Goal: Task Accomplishment & Management: Complete application form

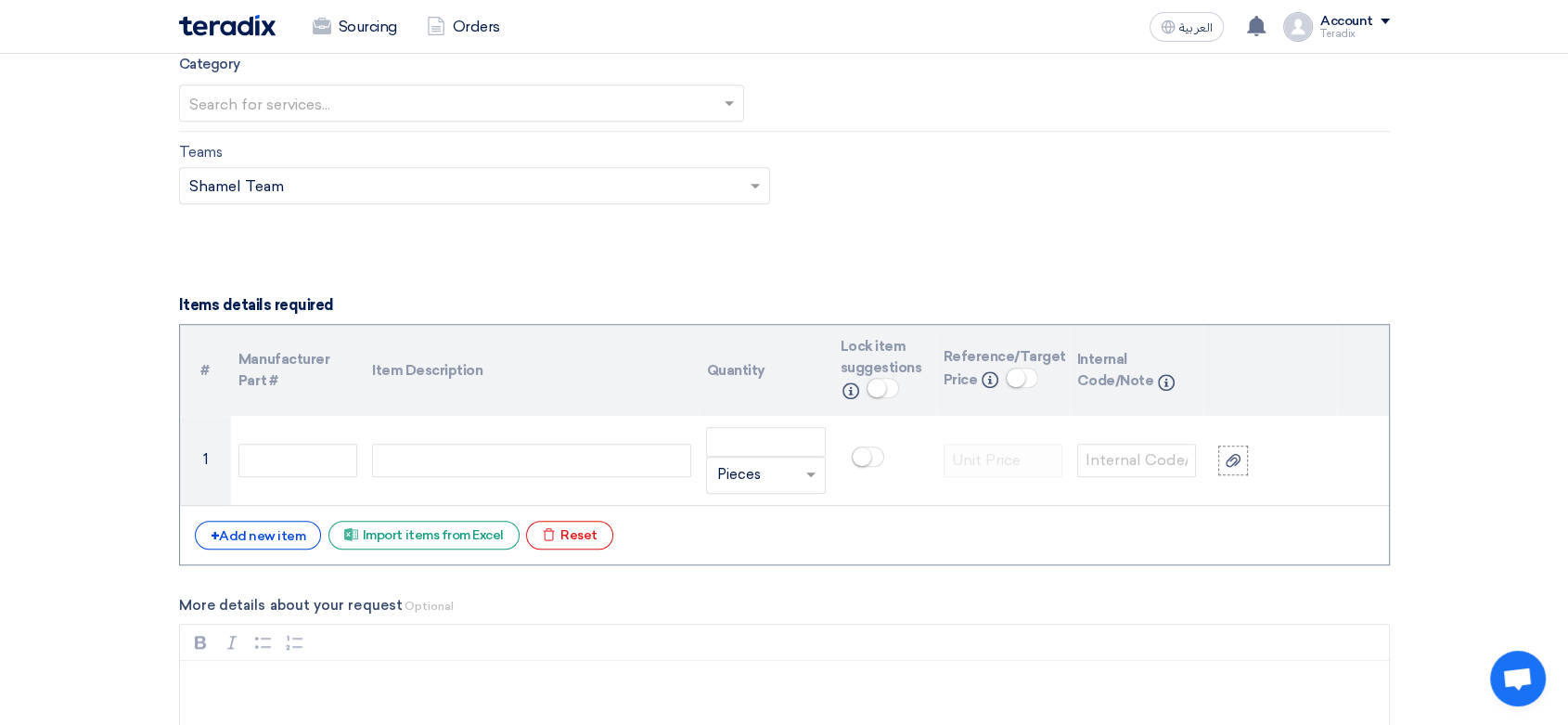
click at [447, 107] on input "text" at bounding box center [452, 104] width 527 height 31
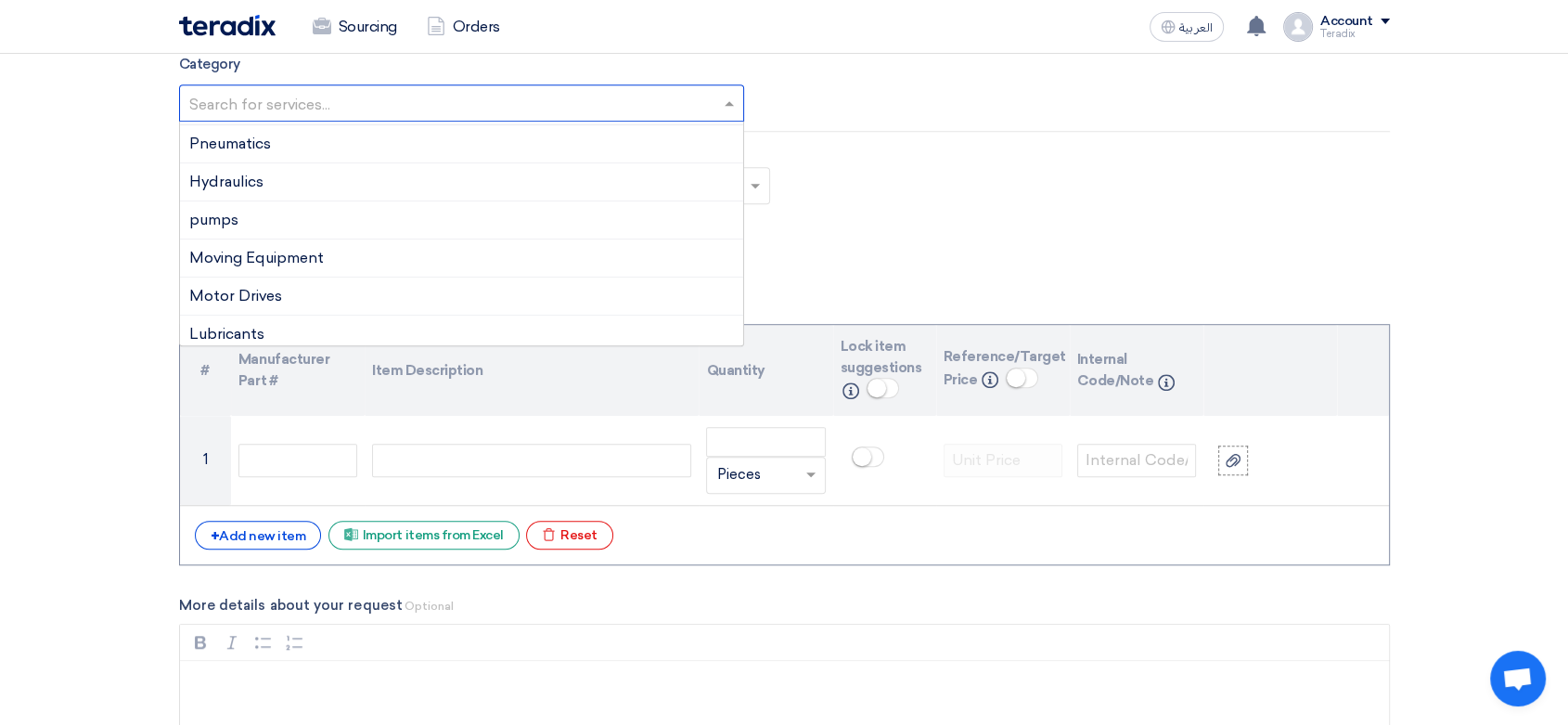
scroll to position [309, 0]
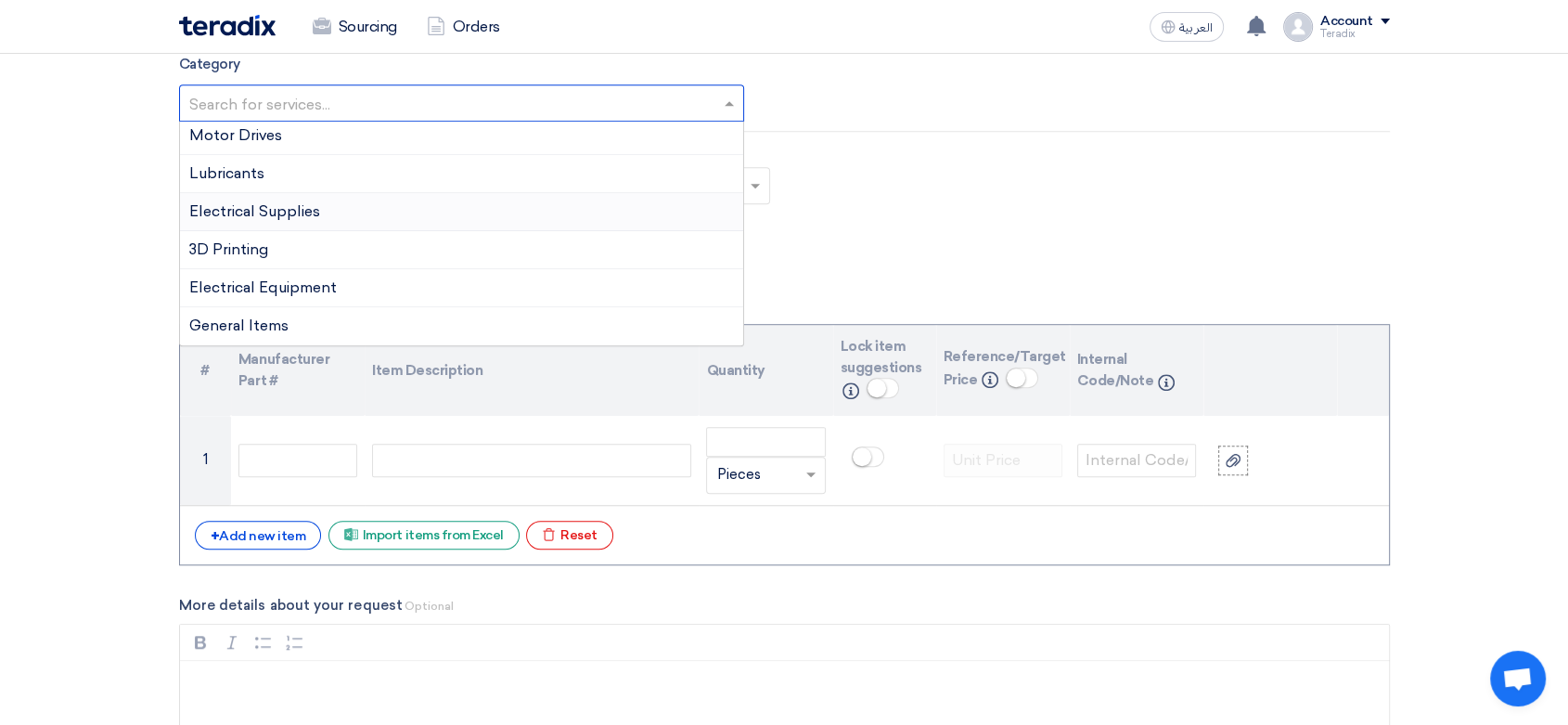
click at [316, 214] on span "Electrical Supplies" at bounding box center [254, 211] width 131 height 18
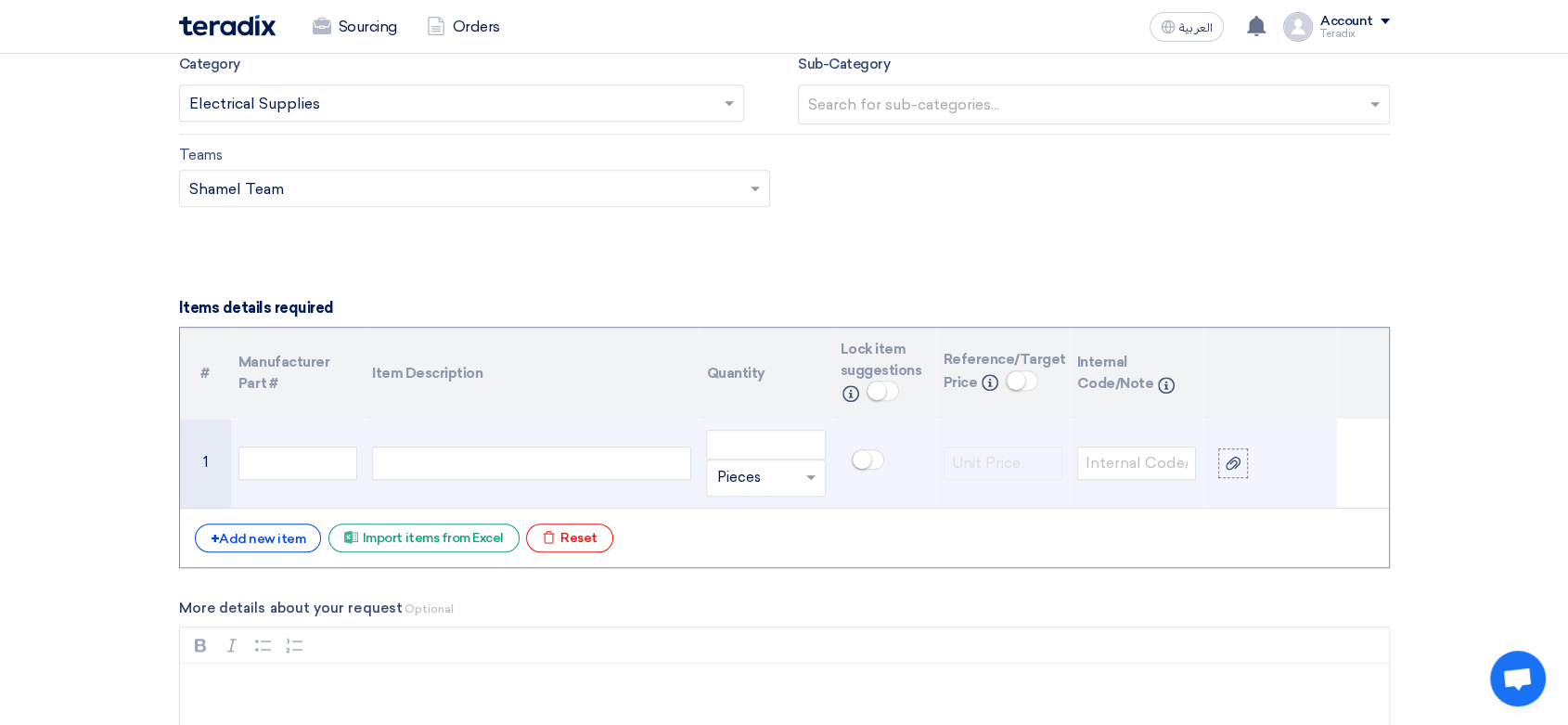
click at [445, 460] on div at bounding box center [531, 463] width 320 height 34
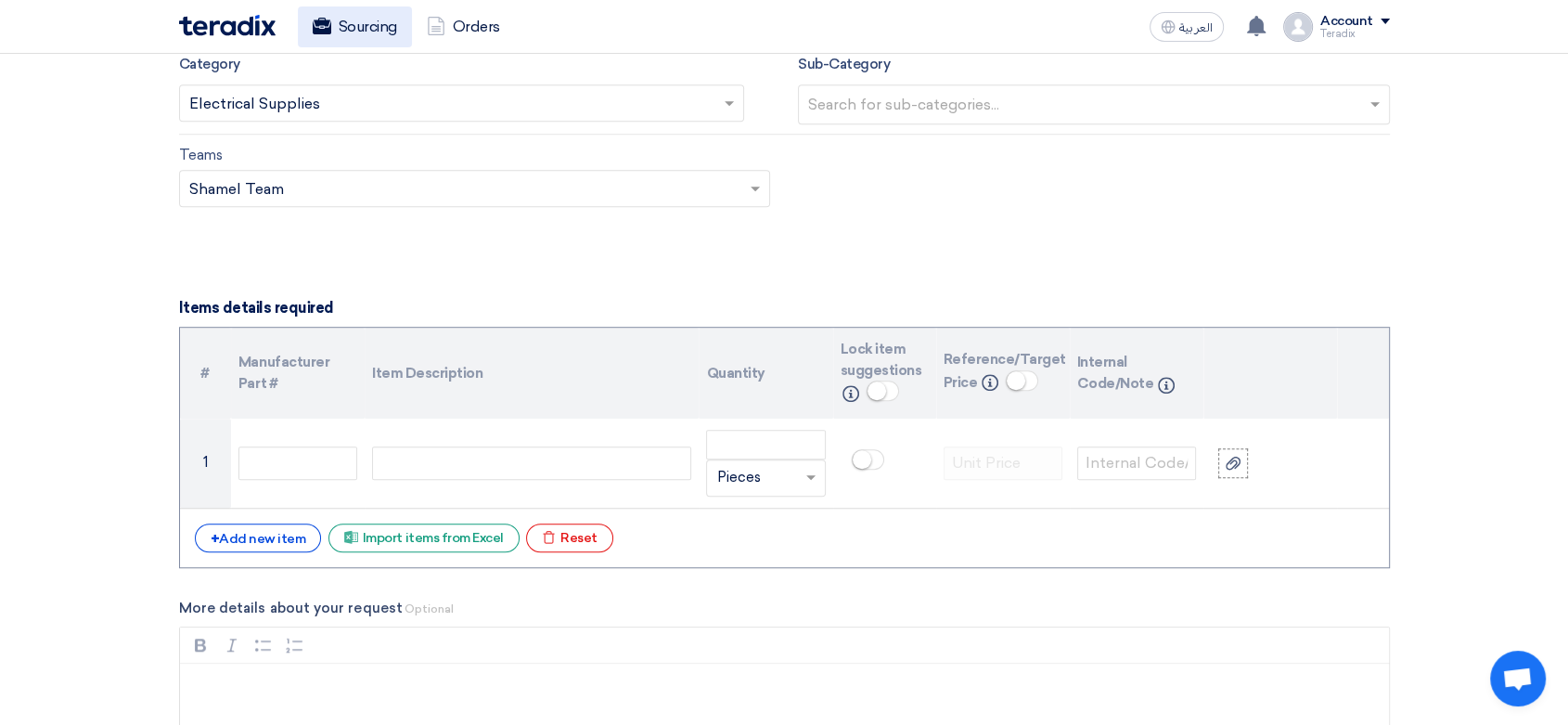
paste div
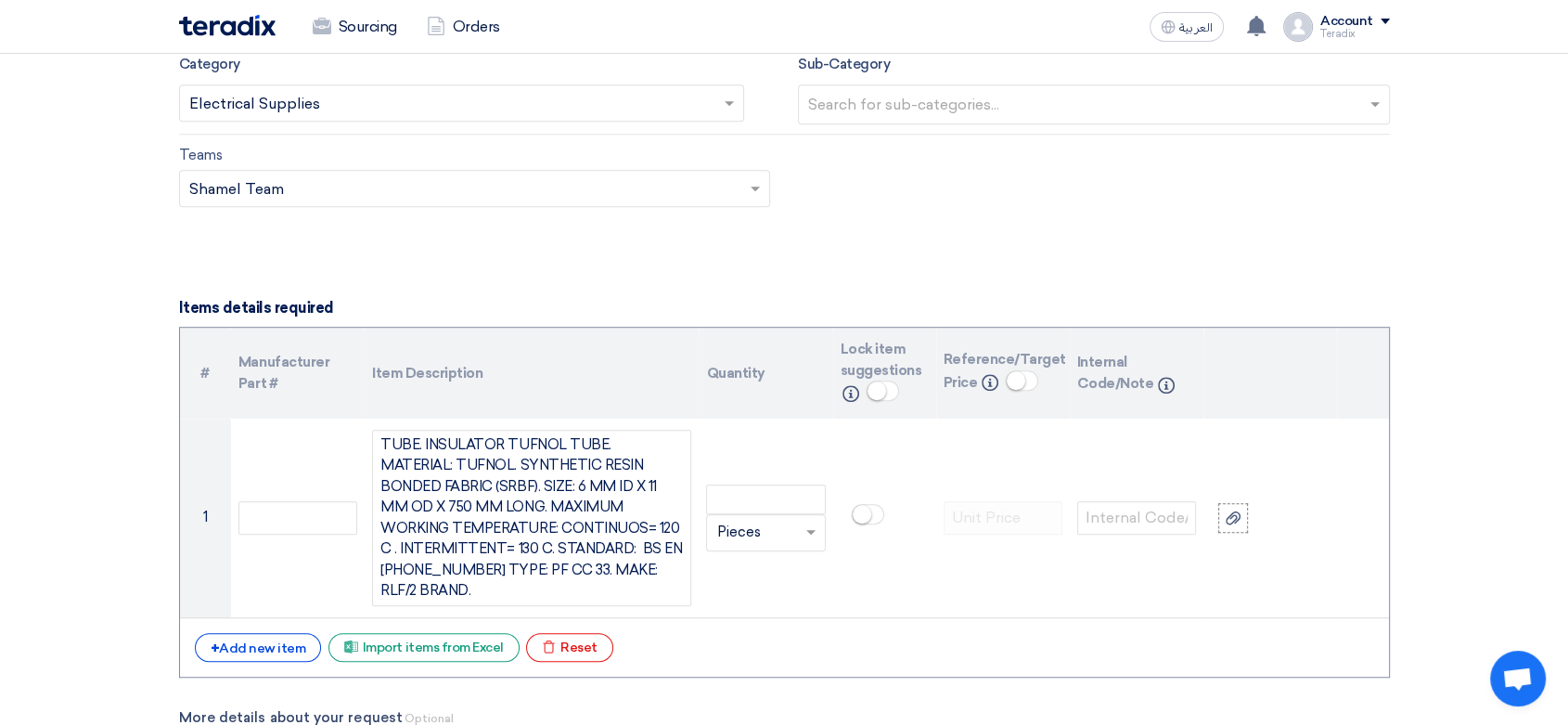
scroll to position [1220, 0]
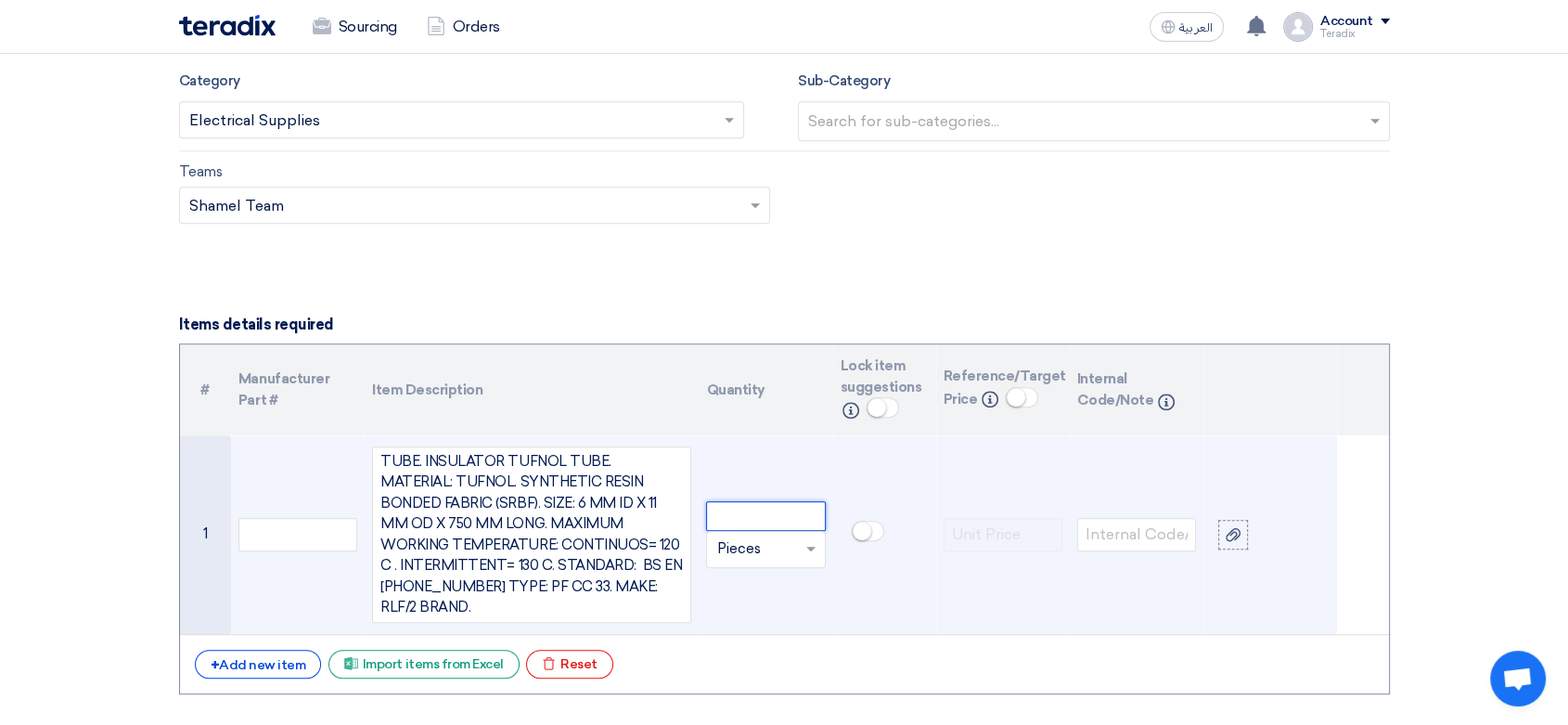
click at [742, 502] on input "number" at bounding box center [766, 516] width 119 height 30
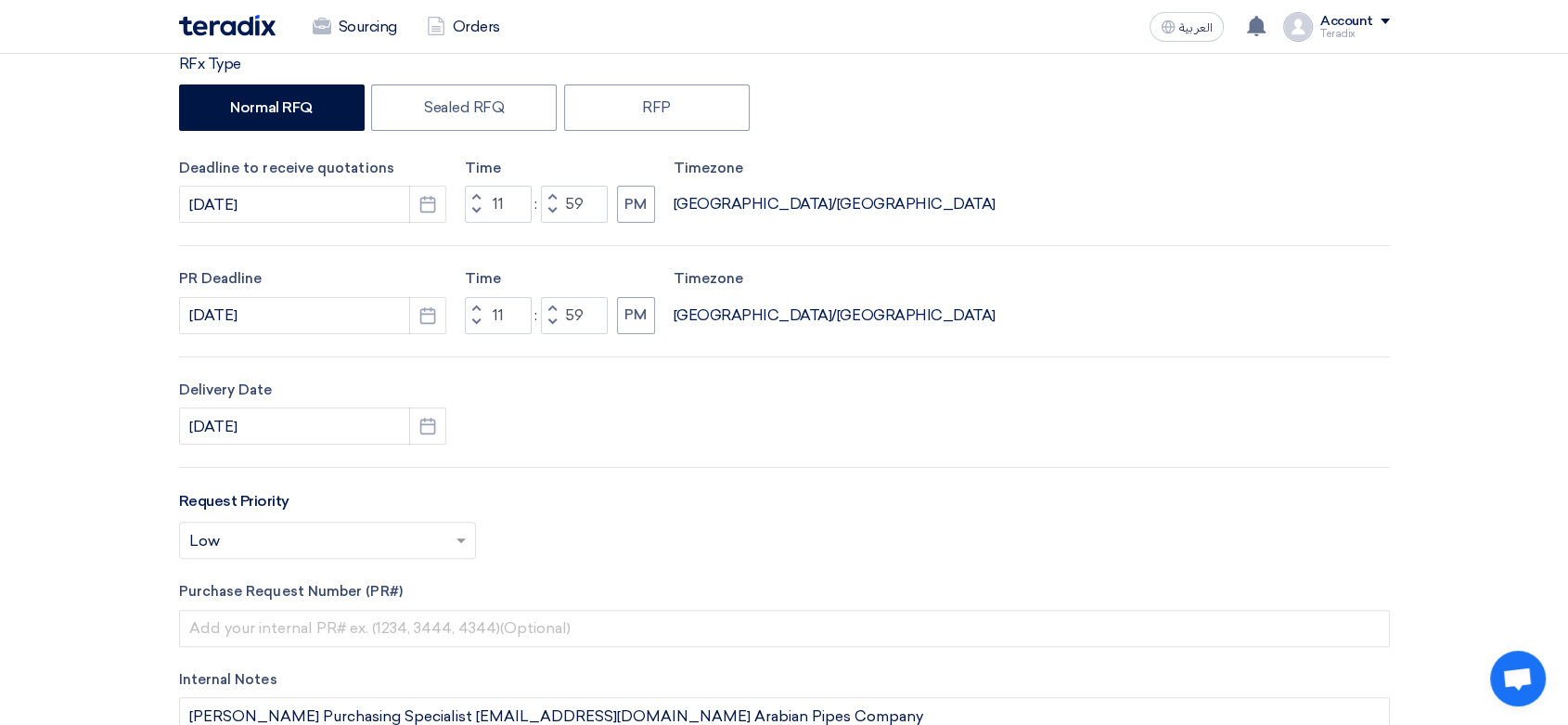
scroll to position [0, 0]
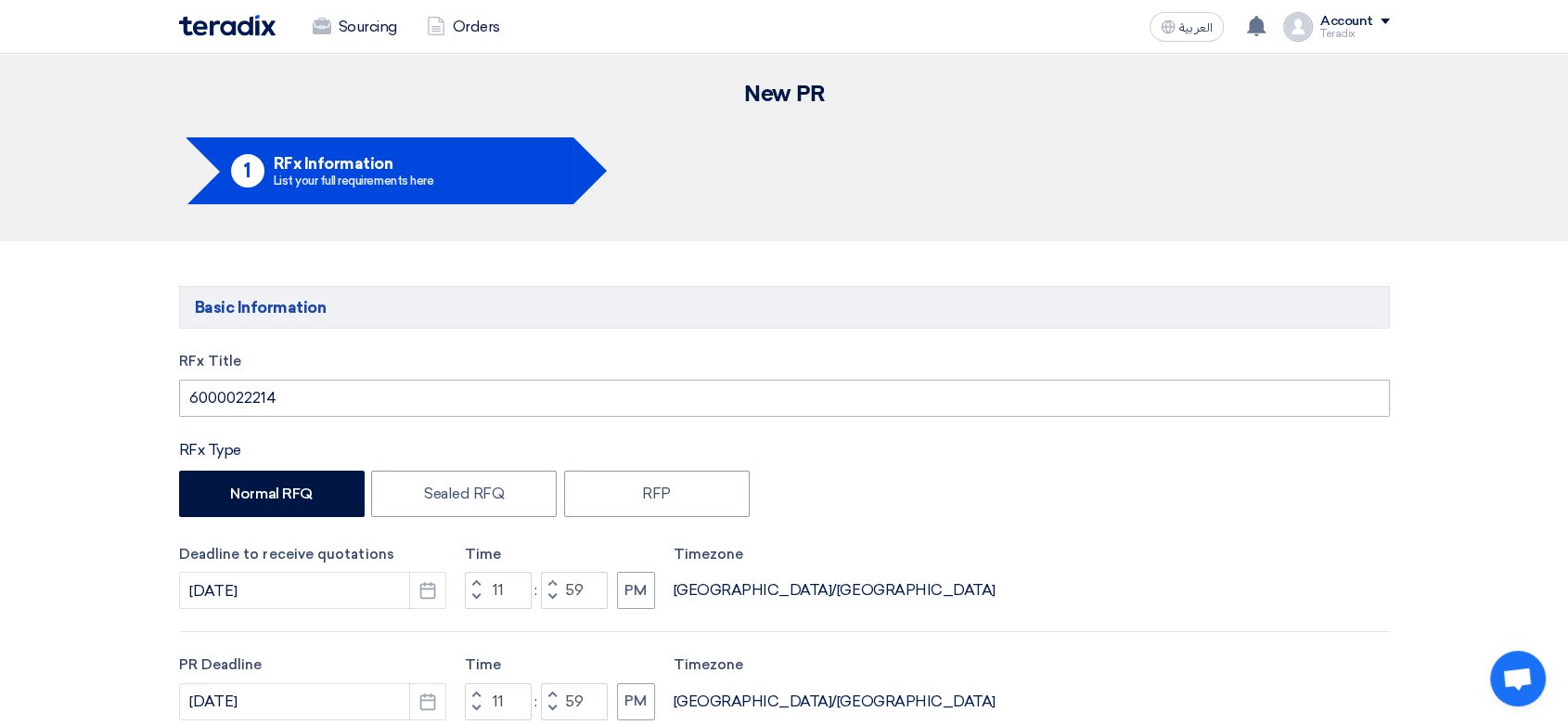
type input "10"
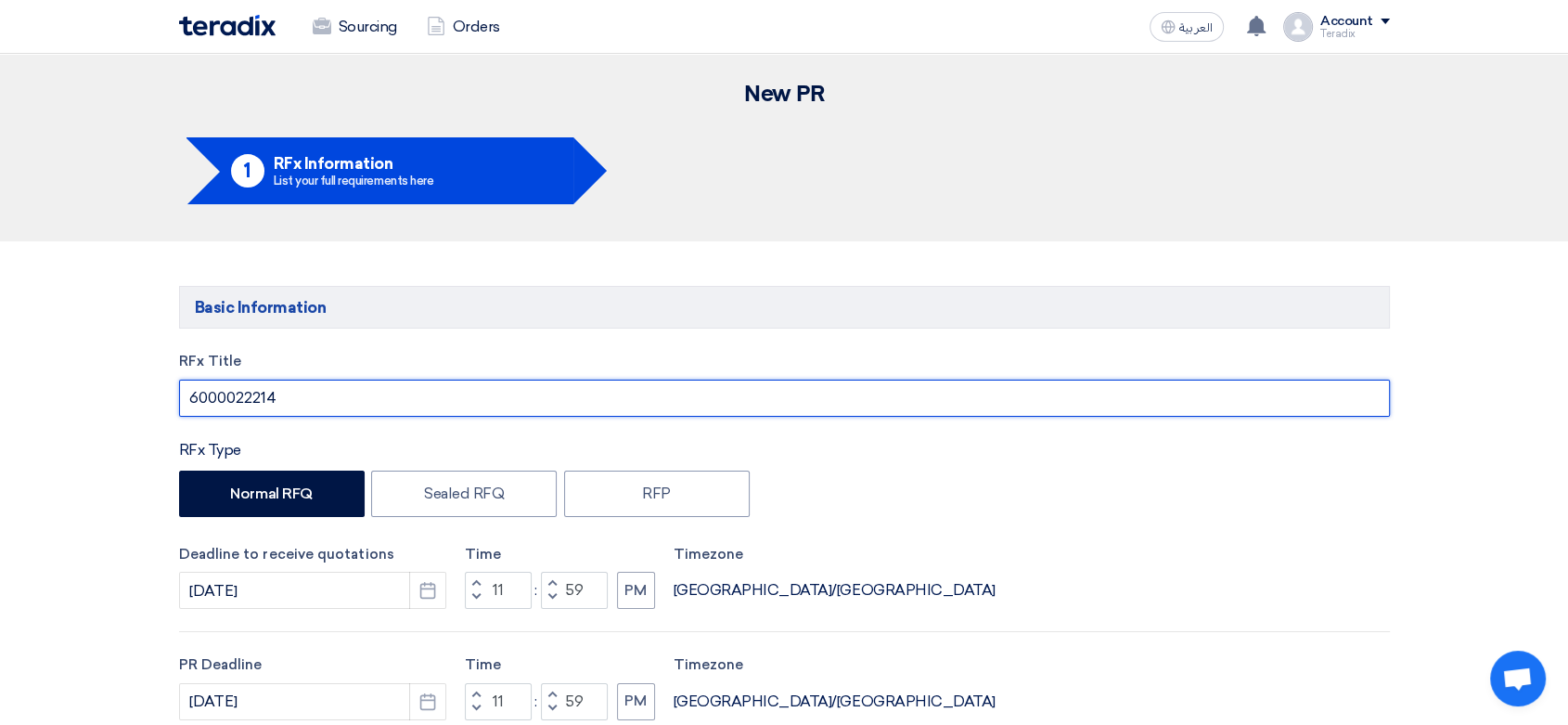
drag, startPoint x: 390, startPoint y: 379, endPoint x: 0, endPoint y: 368, distance: 390.2
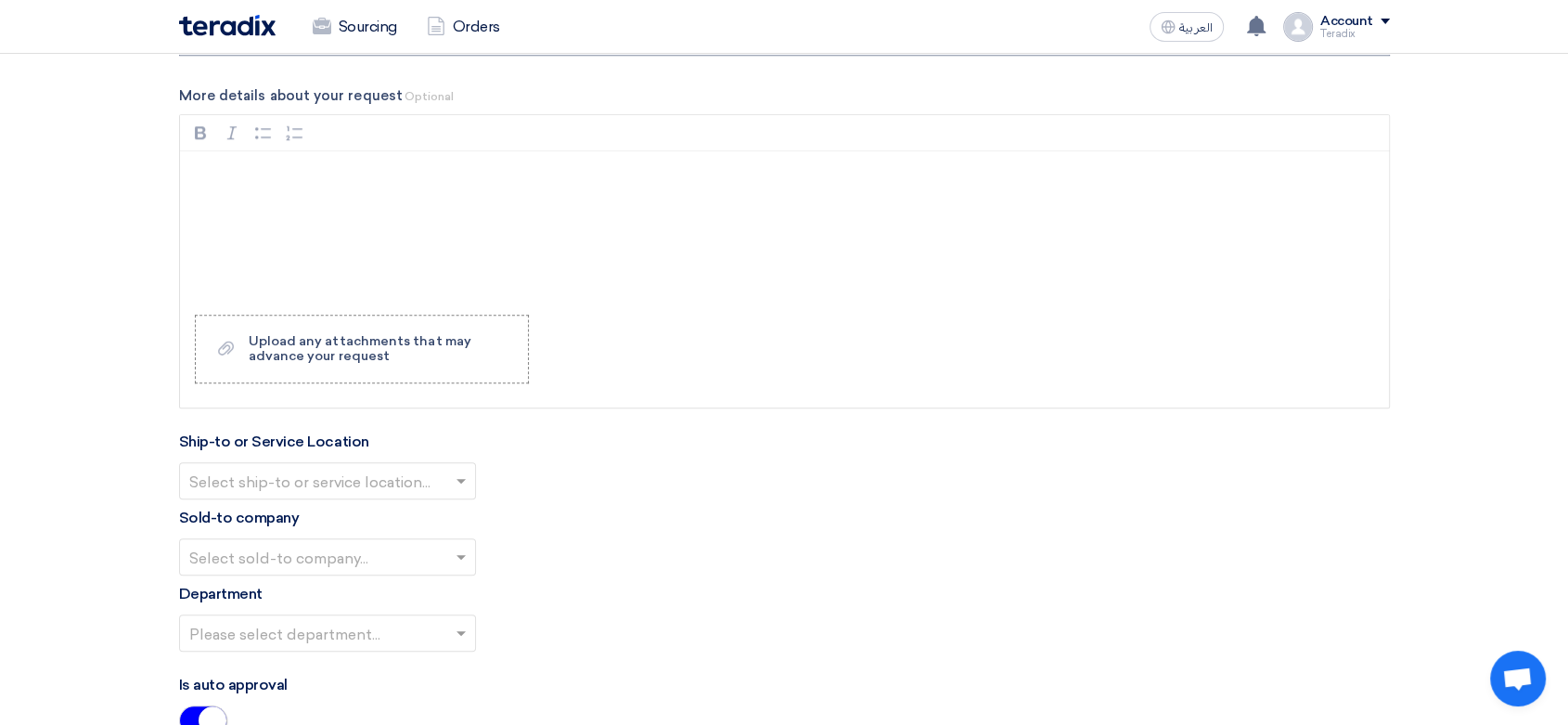
scroll to position [2061, 0]
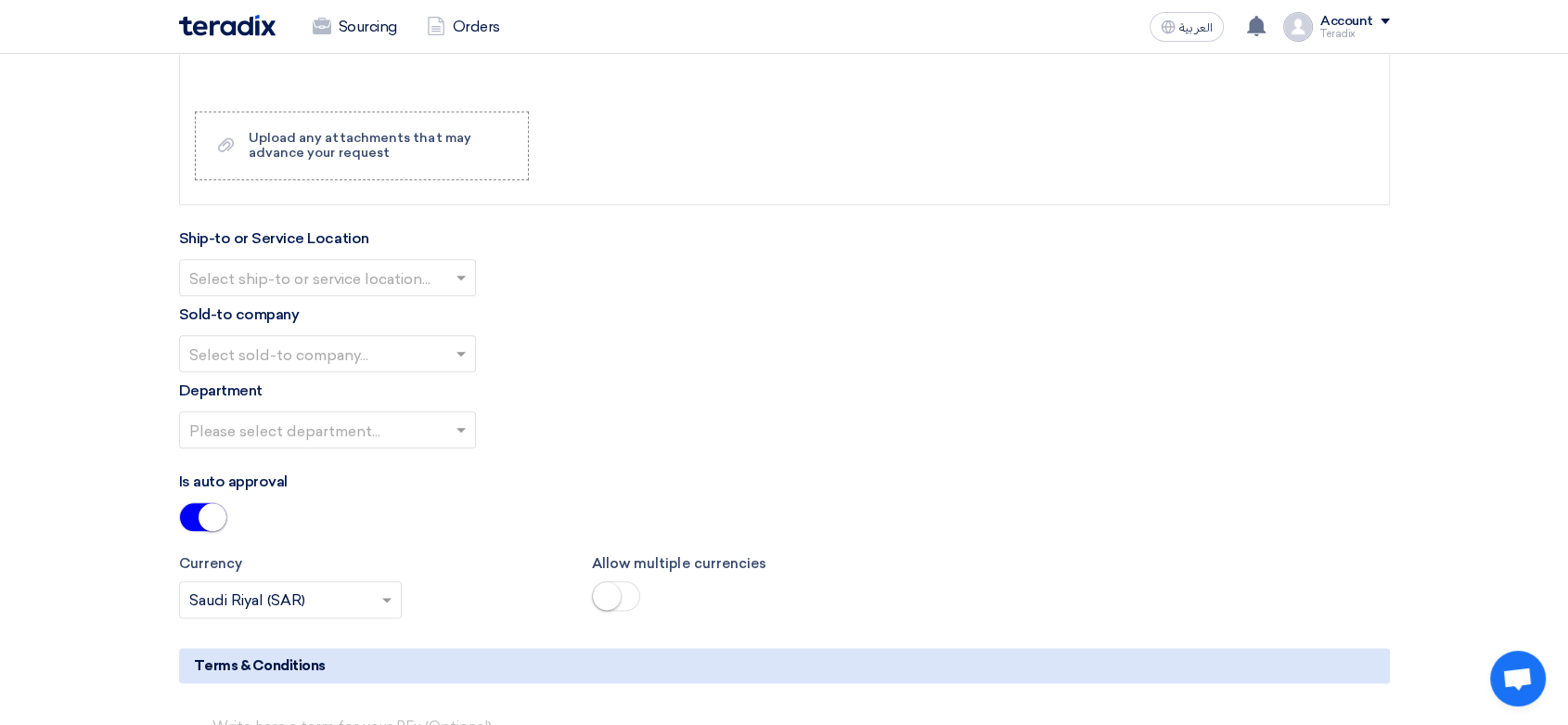
click at [414, 263] on input "text" at bounding box center [318, 278] width 258 height 31
click at [417, 303] on div "Obeikan Digital Solutions" at bounding box center [327, 315] width 295 height 38
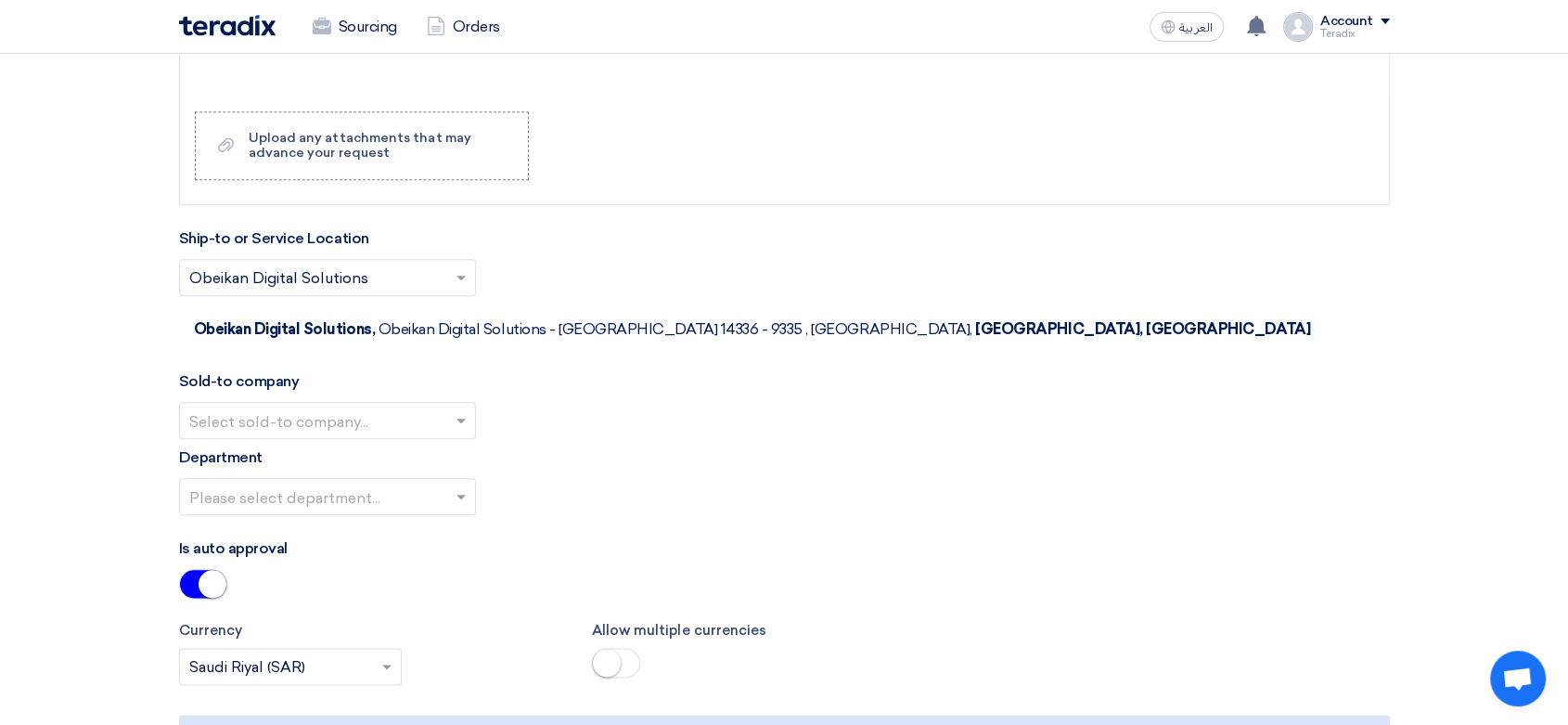
click at [430, 407] on input "text" at bounding box center [318, 421] width 258 height 31
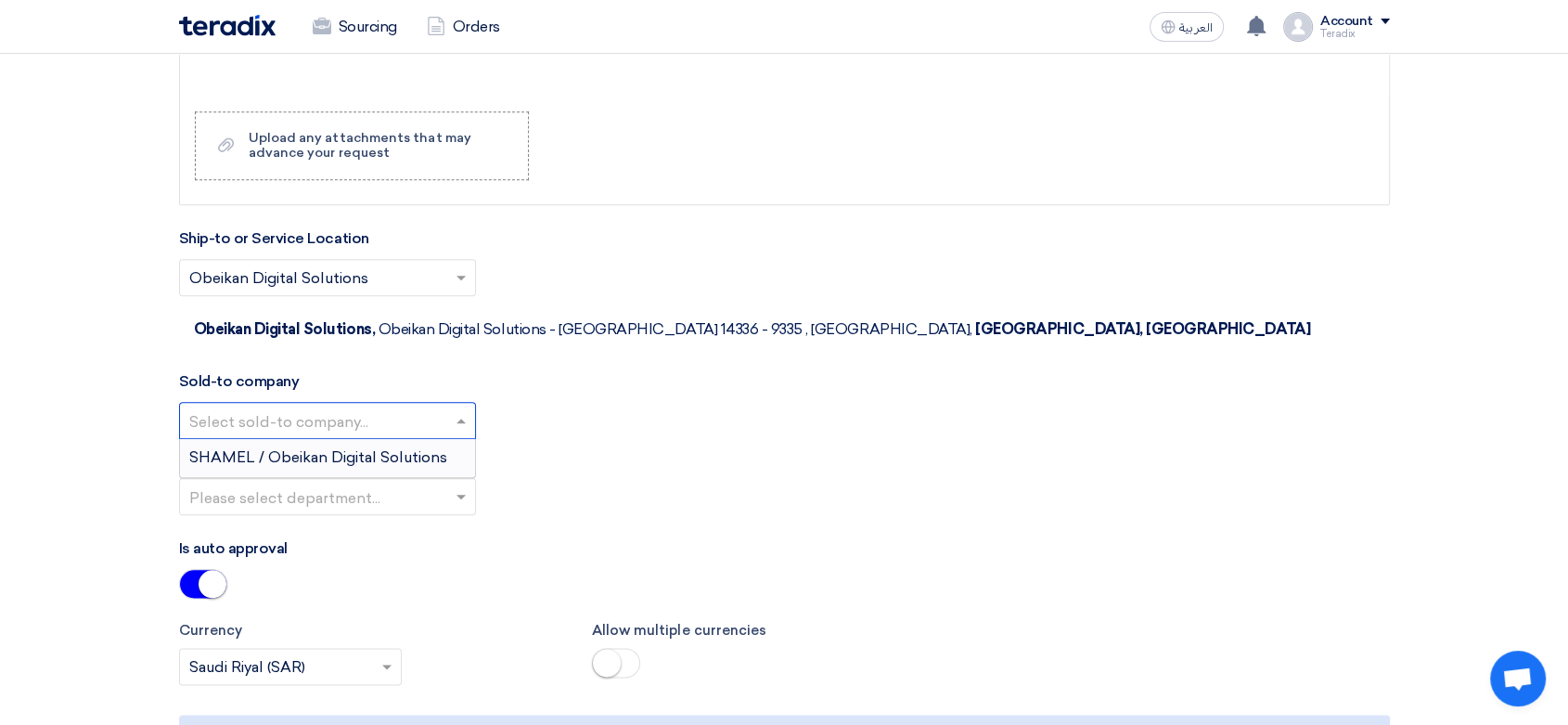
click at [426, 448] on span "SHAMEL / Obeikan Digital Solutions" at bounding box center [318, 457] width 258 height 18
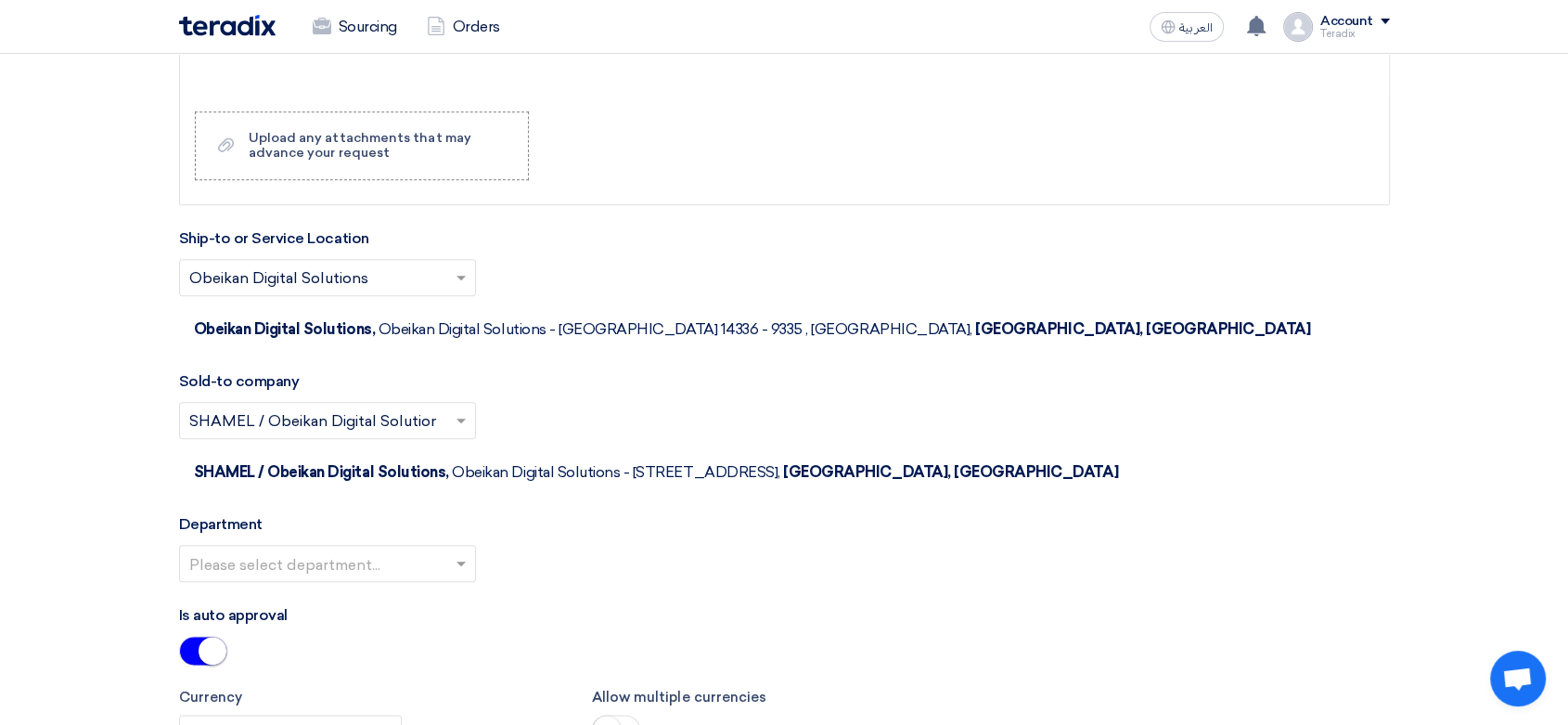
click at [435, 513] on div "Department Please select department..." at bounding box center [784, 555] width 1211 height 83
click at [435, 549] on input "text" at bounding box center [318, 564] width 258 height 31
click at [446, 604] on div "Is auto approval" at bounding box center [784, 638] width 1211 height 67
click at [432, 545] on div "Please select department..." at bounding box center [784, 571] width 1211 height 52
click at [442, 549] on input "text" at bounding box center [318, 564] width 258 height 31
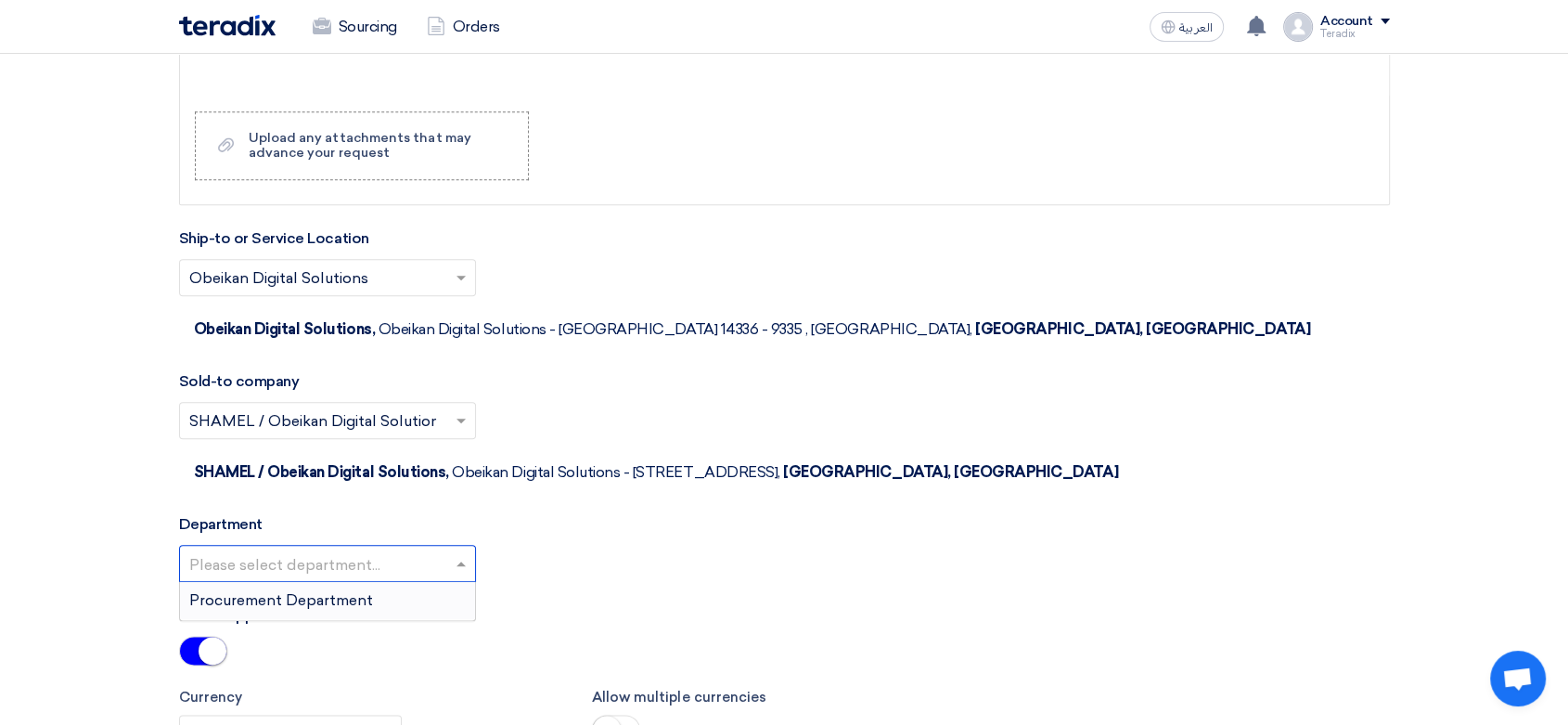
click at [426, 582] on div "Procurement Department" at bounding box center [327, 600] width 295 height 38
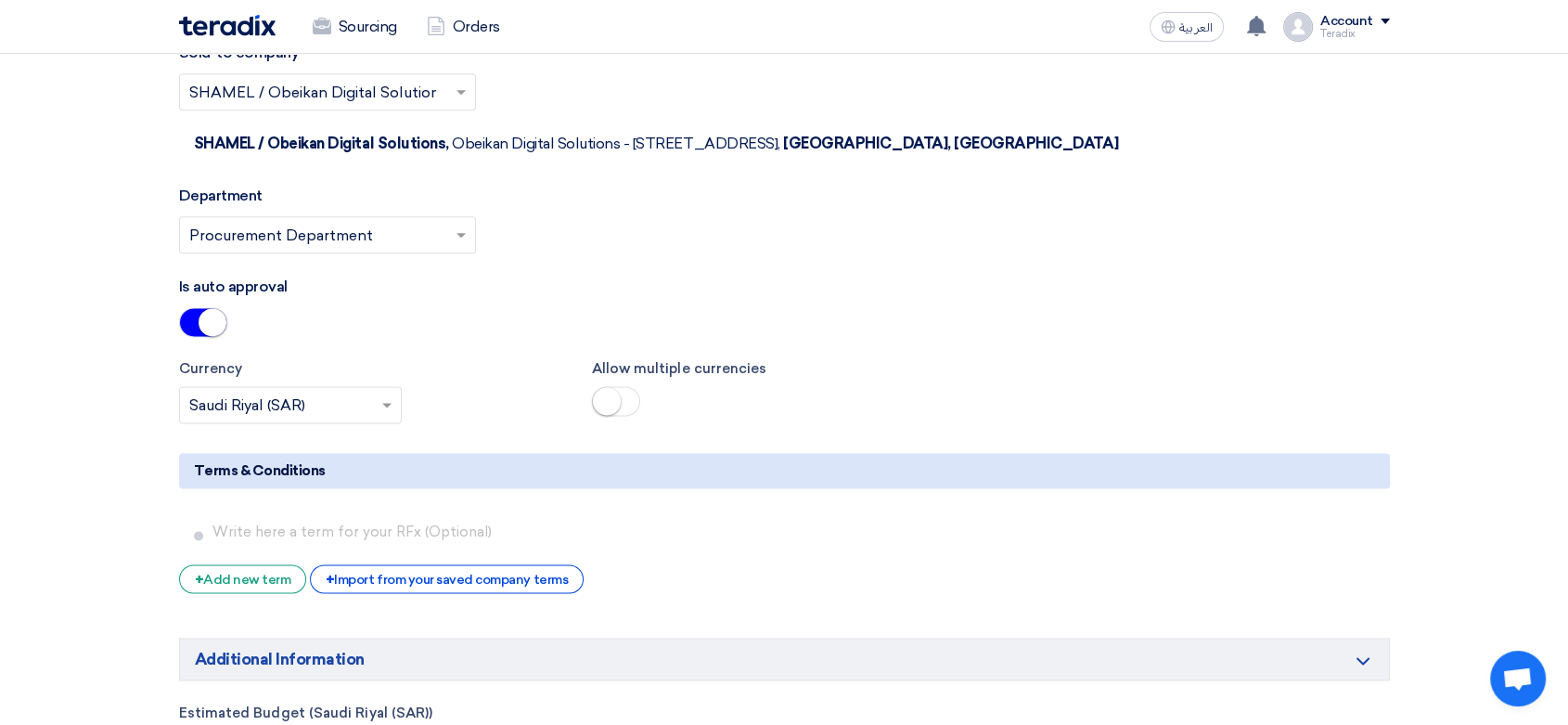
scroll to position [2577, 0]
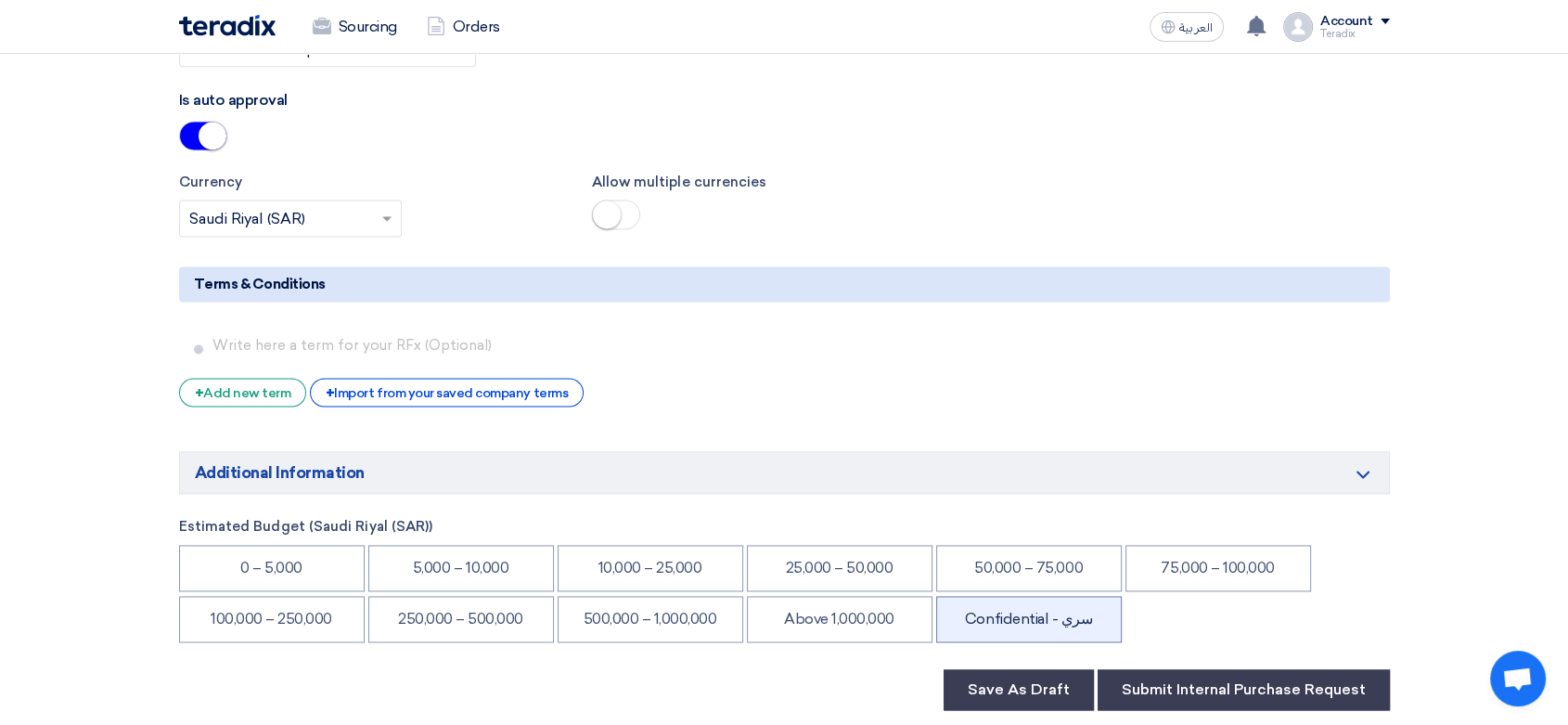
click at [1047, 595] on li "Confidential - سري" at bounding box center [1029, 618] width 186 height 46
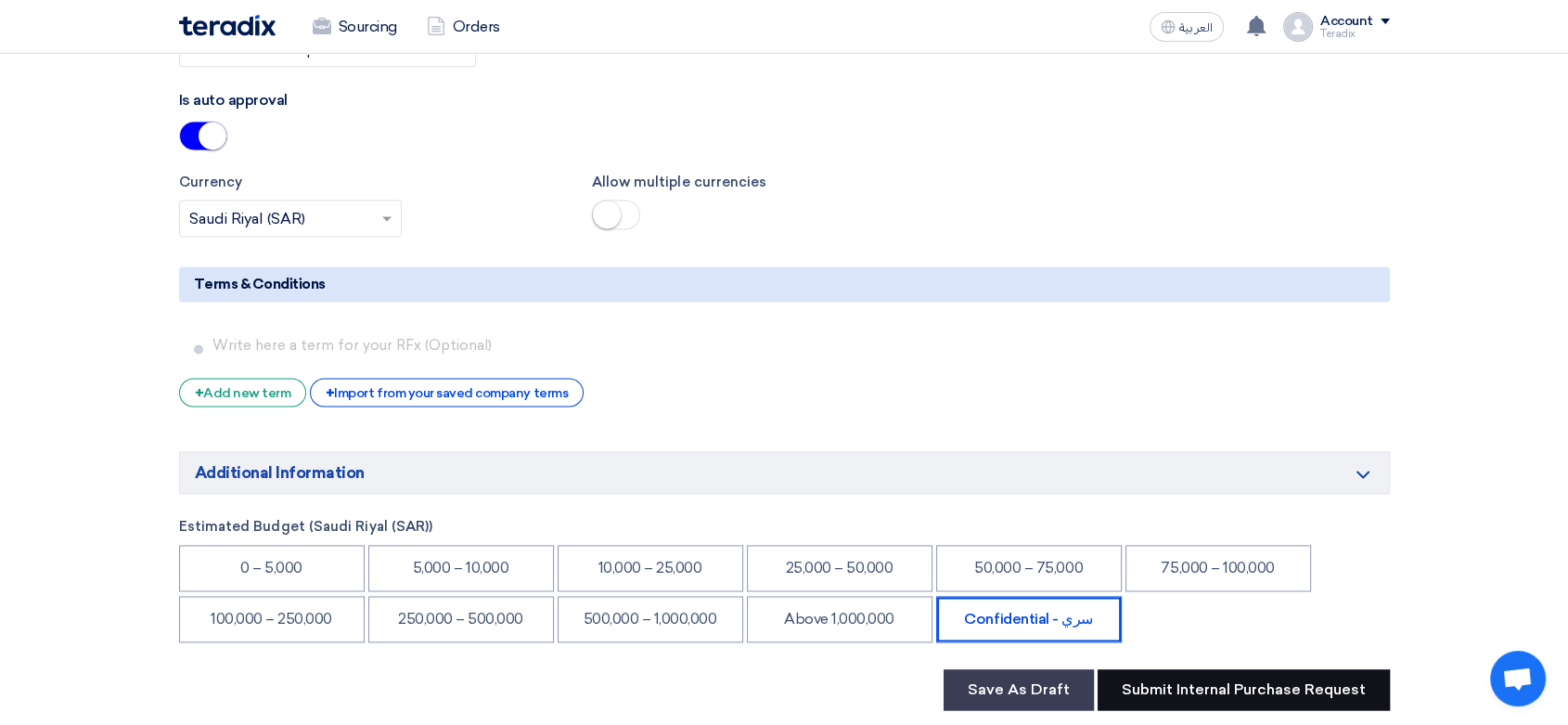
click at [1148, 669] on button "Submit Internal Purchase Request" at bounding box center [1244, 688] width 292 height 41
